Goal: Find specific page/section: Find specific page/section

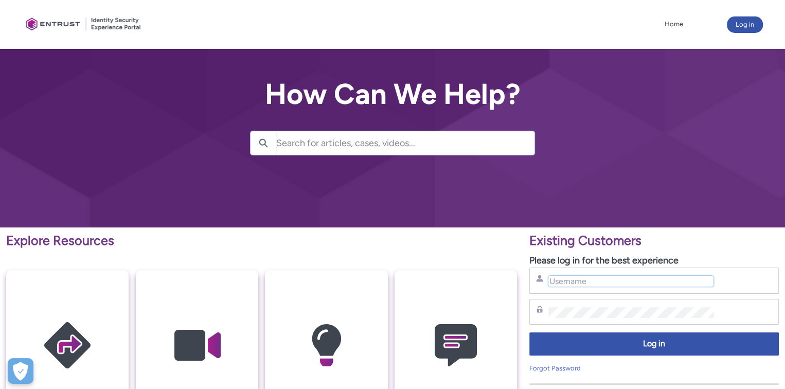
click at [580, 286] on input "Username" at bounding box center [630, 281] width 165 height 11
type input "[PERSON_NAME][EMAIL_ADDRESS][PERSON_NAME][DOMAIN_NAME]"
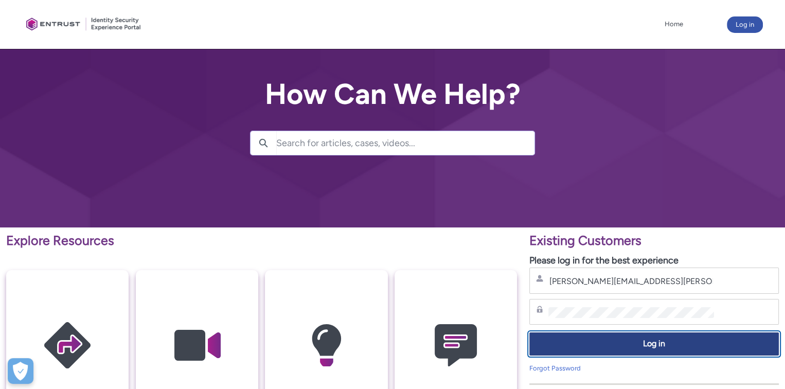
click at [660, 341] on span "Log in" at bounding box center [654, 344] width 236 height 12
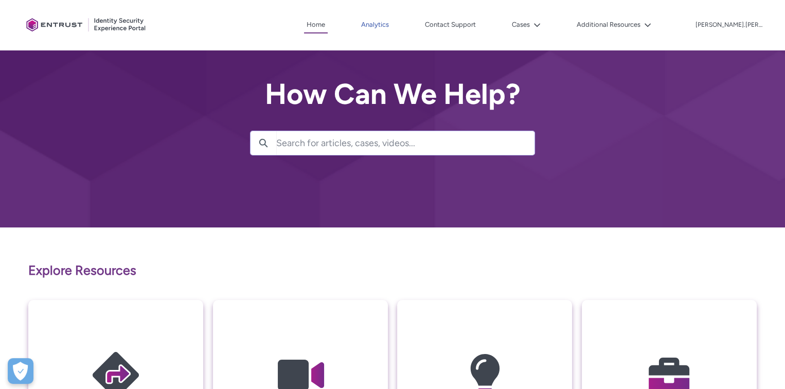
click at [391, 26] on link "Analytics" at bounding box center [375, 24] width 33 height 15
